Goal: Task Accomplishment & Management: Manage account settings

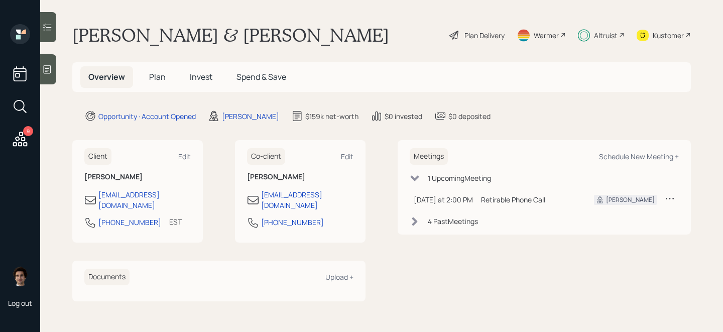
click at [201, 84] on h5 "Invest" at bounding box center [201, 77] width 39 height 22
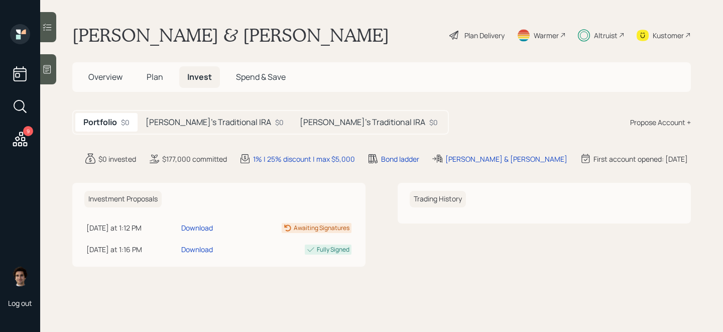
click at [219, 108] on main "[PERSON_NAME] & [PERSON_NAME] Plan Delivery Warmer Altruist Kustomer Overview P…" at bounding box center [381, 166] width 683 height 332
click at [220, 120] on h5 "[PERSON_NAME]'s Traditional IRA" at bounding box center [208, 122] width 125 height 10
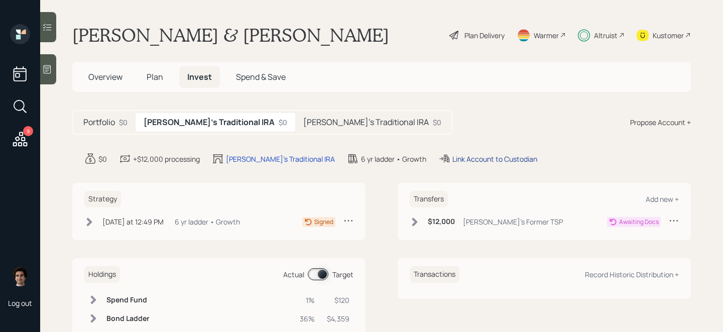
click at [452, 159] on div "Link Account to Custodian" at bounding box center [494, 159] width 85 height 11
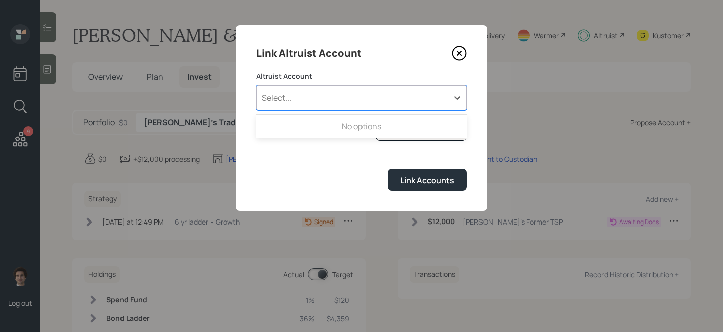
click at [373, 99] on div "Select..." at bounding box center [351, 97] width 191 height 17
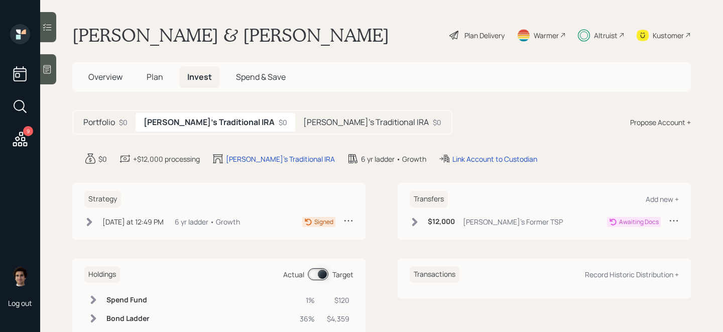
click at [303, 124] on h5 "Jon's Traditional IRA" at bounding box center [365, 122] width 125 height 10
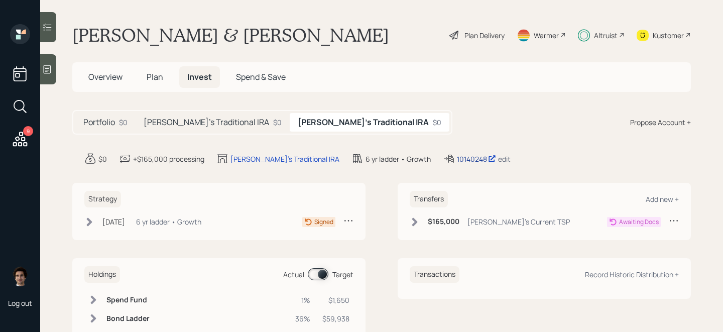
click at [457, 161] on div "10140248" at bounding box center [476, 159] width 39 height 11
